Goal: Download file/media

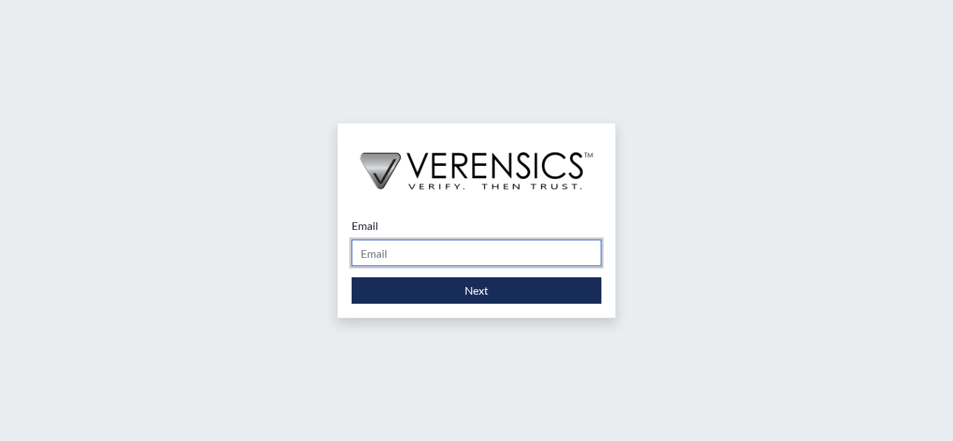
click at [431, 240] on input "Email" at bounding box center [476, 253] width 250 height 26
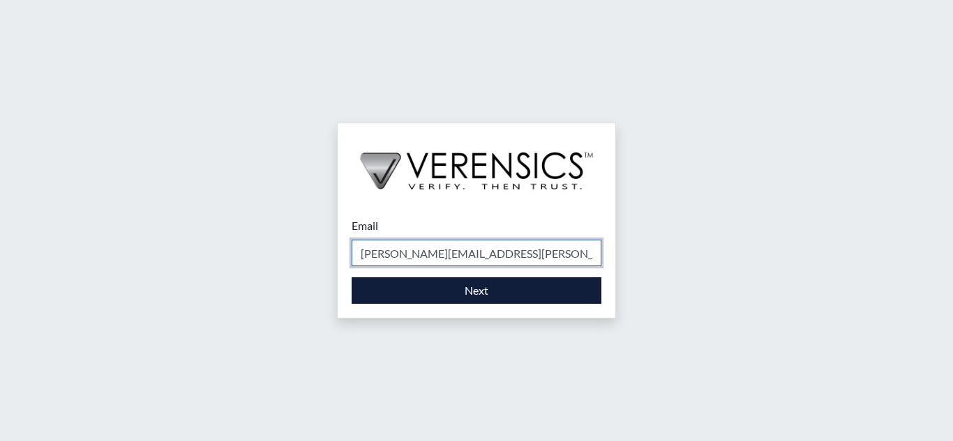
type input "[PERSON_NAME][EMAIL_ADDRESS][PERSON_NAME][DOMAIN_NAME]"
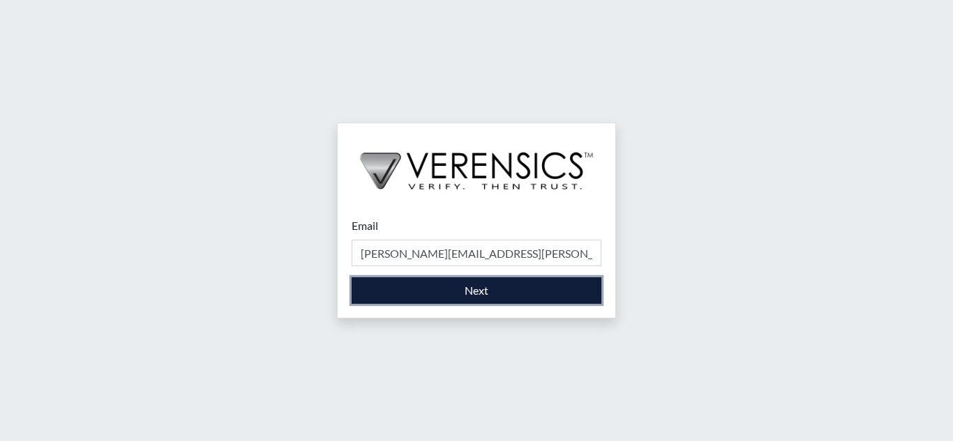
click at [476, 294] on button "Next" at bounding box center [476, 291] width 250 height 26
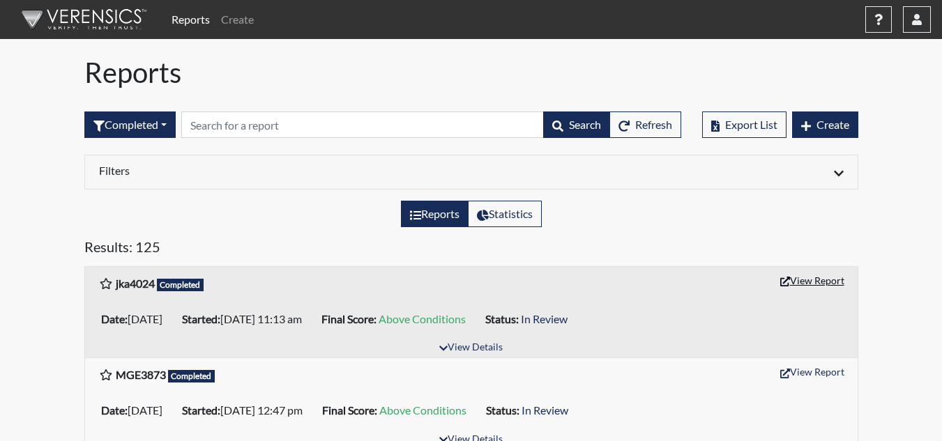
click at [814, 282] on button "View Report" at bounding box center [812, 281] width 77 height 22
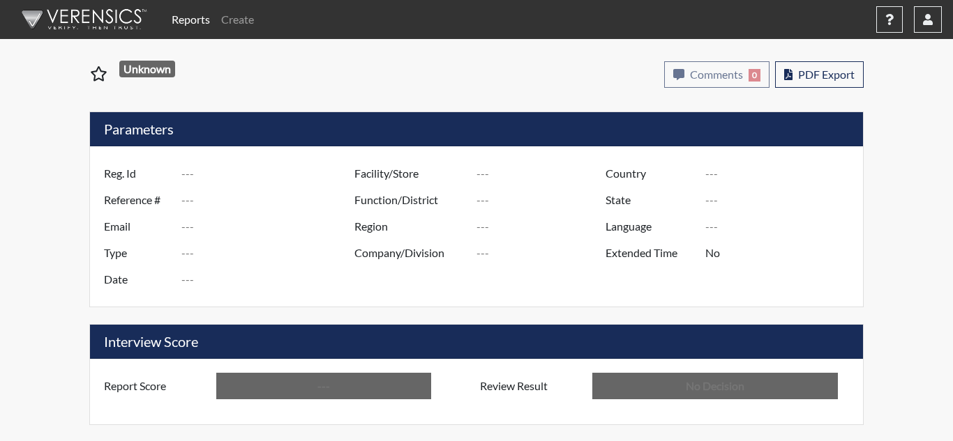
type input "jka4024"
type input "51665"
type input "---"
type input "Corrections Pre-Employment"
type input "Oct 8, 2025"
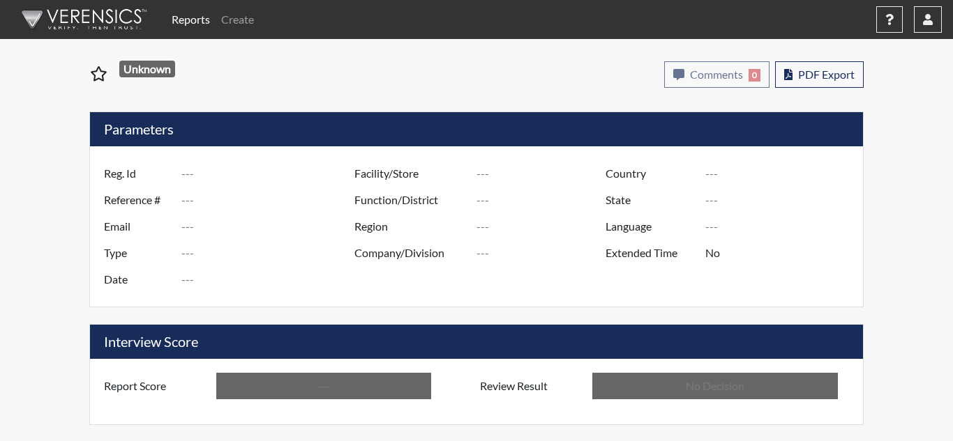
type input "[PERSON_NAME]"
type input "[GEOGRAPHIC_DATA]"
type input "[US_STATE]"
type input "English"
type input "Above Conditions"
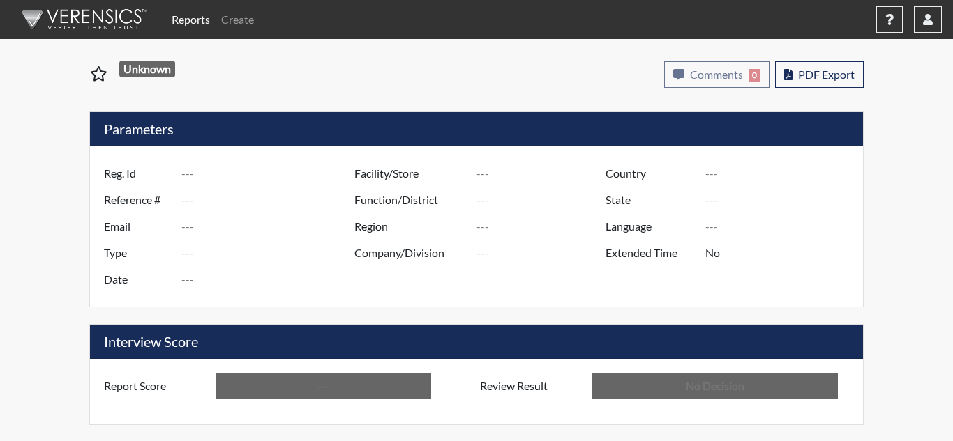
type input "In Review"
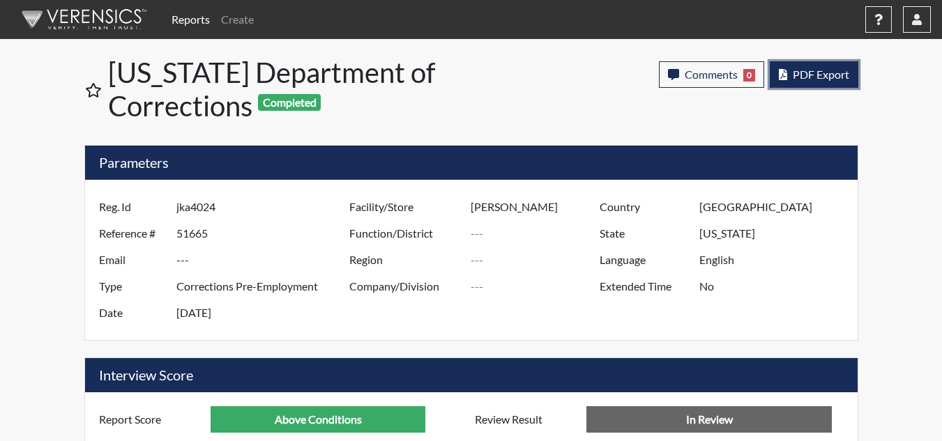
click at [814, 67] on button "PDF Export" at bounding box center [814, 74] width 89 height 26
click at [822, 81] on button "PDF Export" at bounding box center [814, 74] width 89 height 26
click at [796, 75] on span "PDF Export" at bounding box center [821, 74] width 56 height 13
click at [838, 86] on button "PDF Export" at bounding box center [814, 74] width 89 height 26
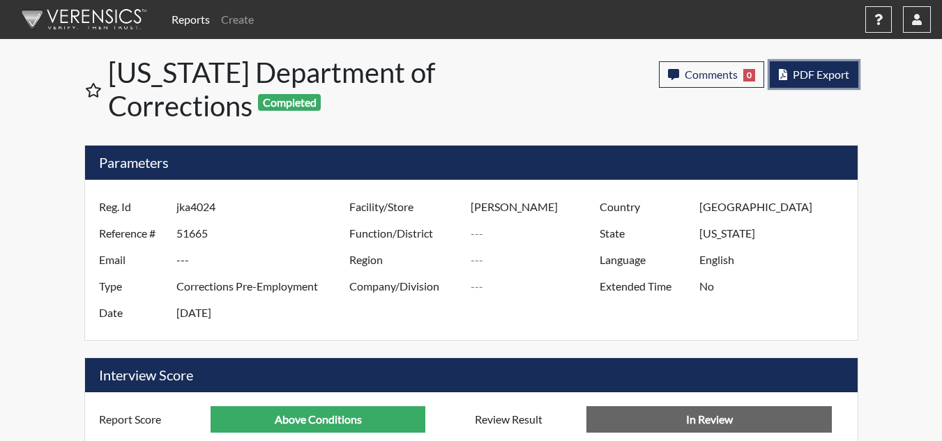
click at [805, 65] on button "PDF Export" at bounding box center [814, 74] width 89 height 26
